Goal: Task Accomplishment & Management: Manage account settings

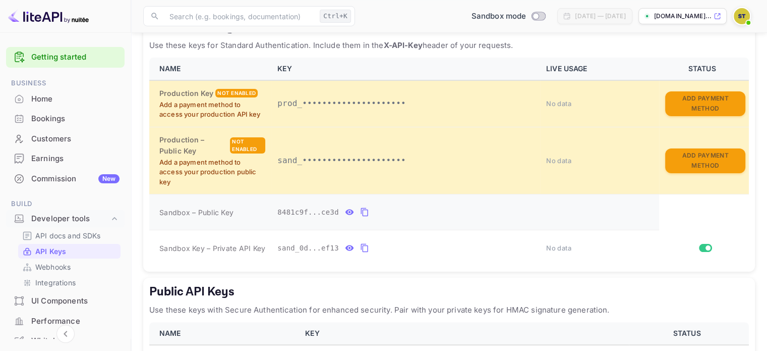
click at [363, 211] on button "private api keys table" at bounding box center [364, 212] width 13 height 16
click at [702, 245] on input "Switch" at bounding box center [708, 248] width 18 height 6
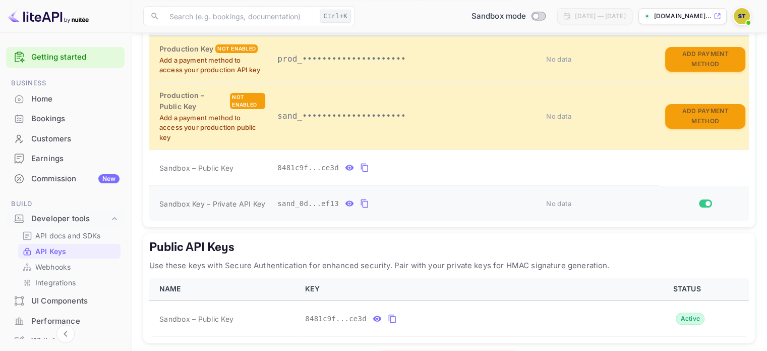
scroll to position [285, 0]
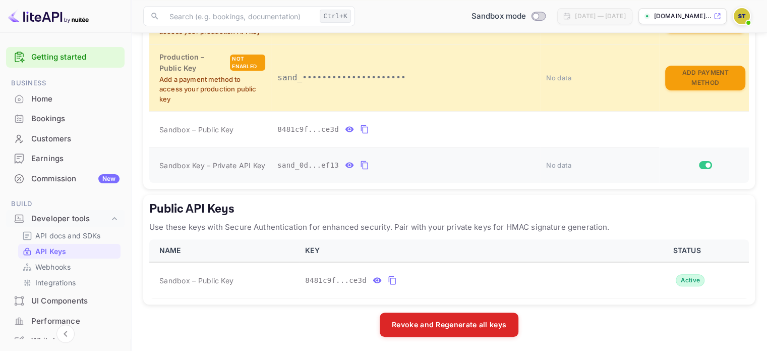
click at [703, 158] on td "private api keys table" at bounding box center [704, 165] width 90 height 36
click at [704, 161] on span "private api keys table" at bounding box center [705, 165] width 13 height 8
click at [702, 163] on input "Switch" at bounding box center [708, 165] width 18 height 6
checkbox input "true"
click at [388, 279] on icon "public api keys table" at bounding box center [392, 280] width 9 height 12
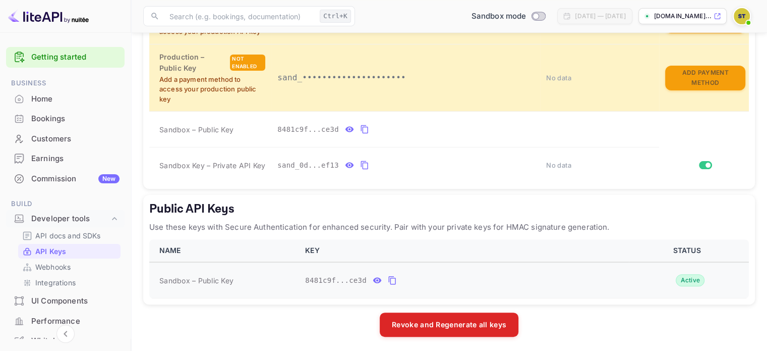
click at [389, 277] on icon "public api keys table" at bounding box center [392, 280] width 9 height 12
